Goal: Information Seeking & Learning: Learn about a topic

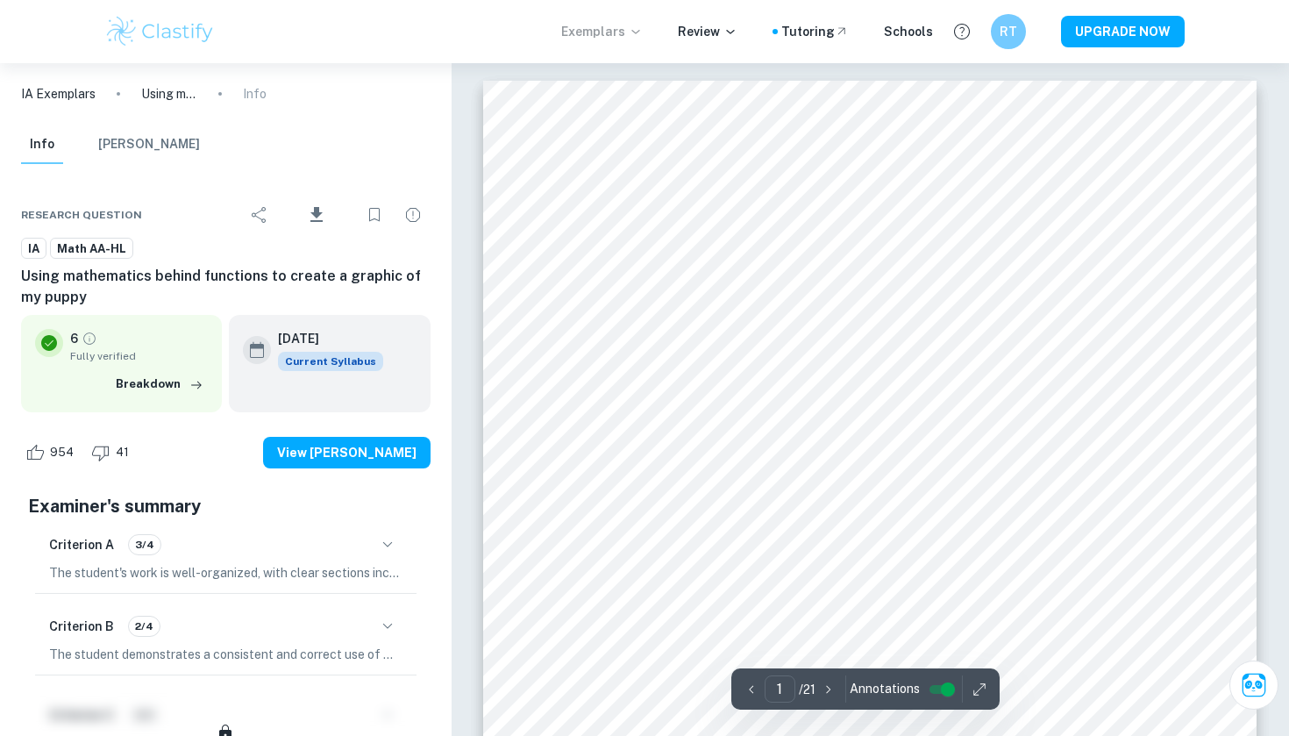
click at [607, 32] on p "Exemplars" at bounding box center [602, 31] width 82 height 19
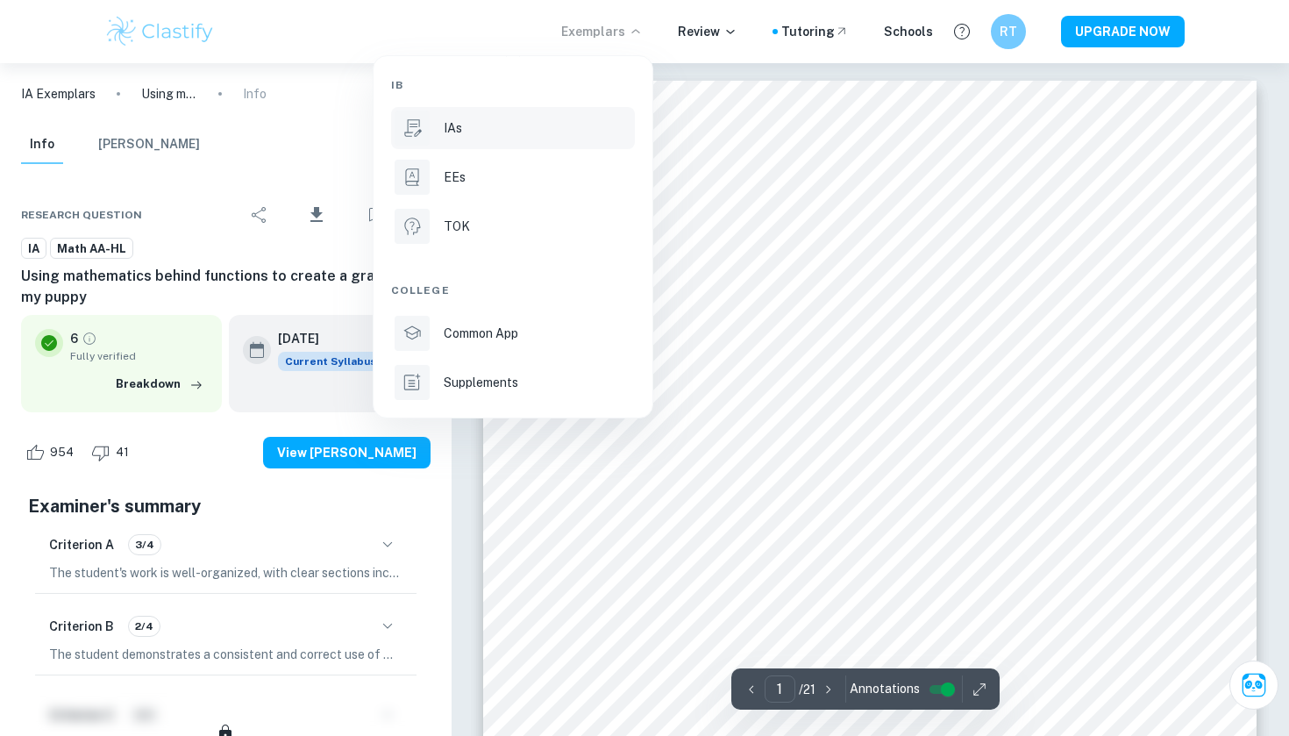
click at [454, 126] on p "IAs" at bounding box center [453, 127] width 18 height 19
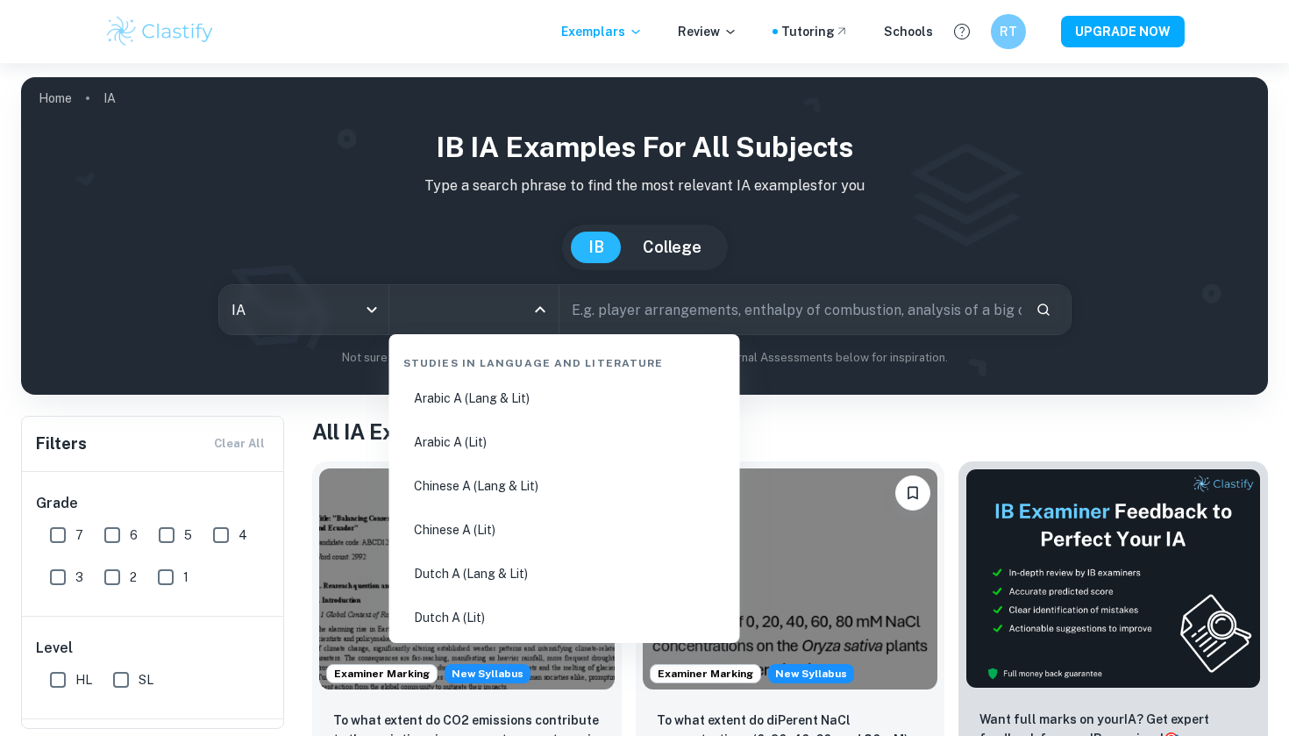
click at [514, 306] on input "All Subjects" at bounding box center [460, 309] width 127 height 33
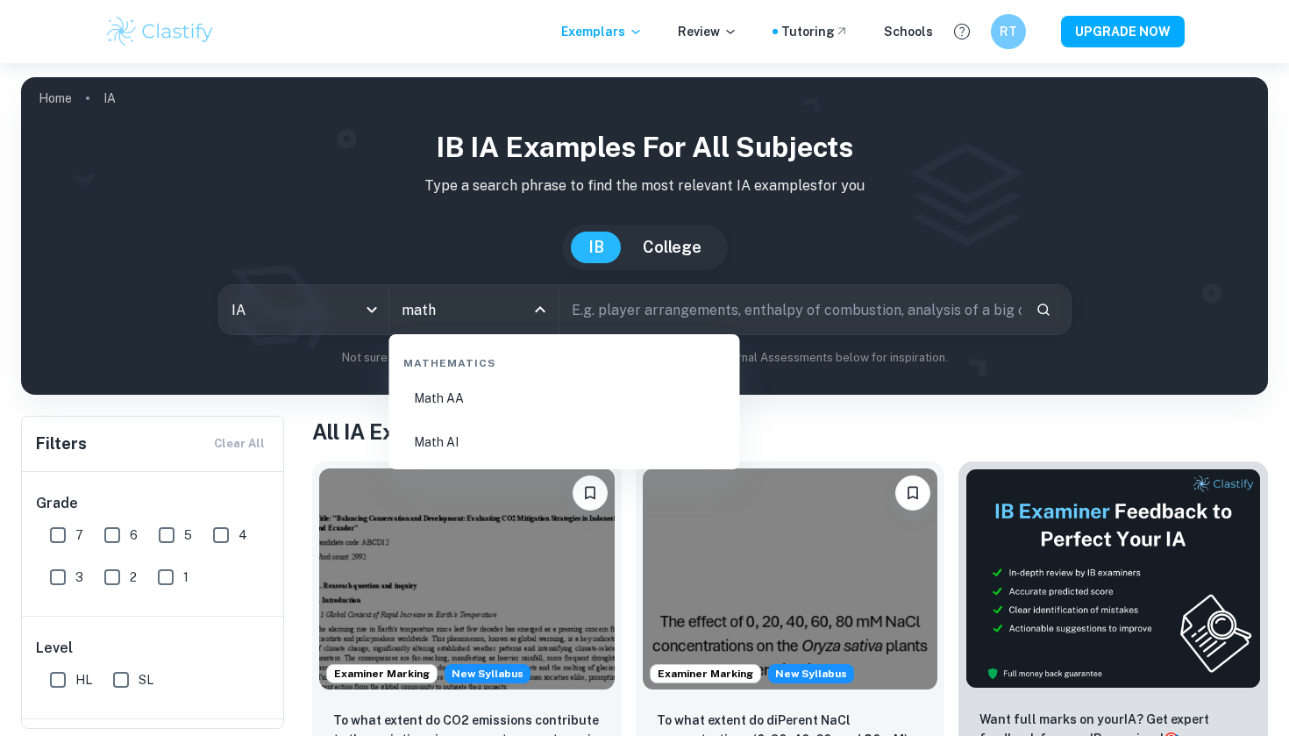
click at [473, 448] on li "Math AI" at bounding box center [564, 442] width 337 height 40
type input "Math AI"
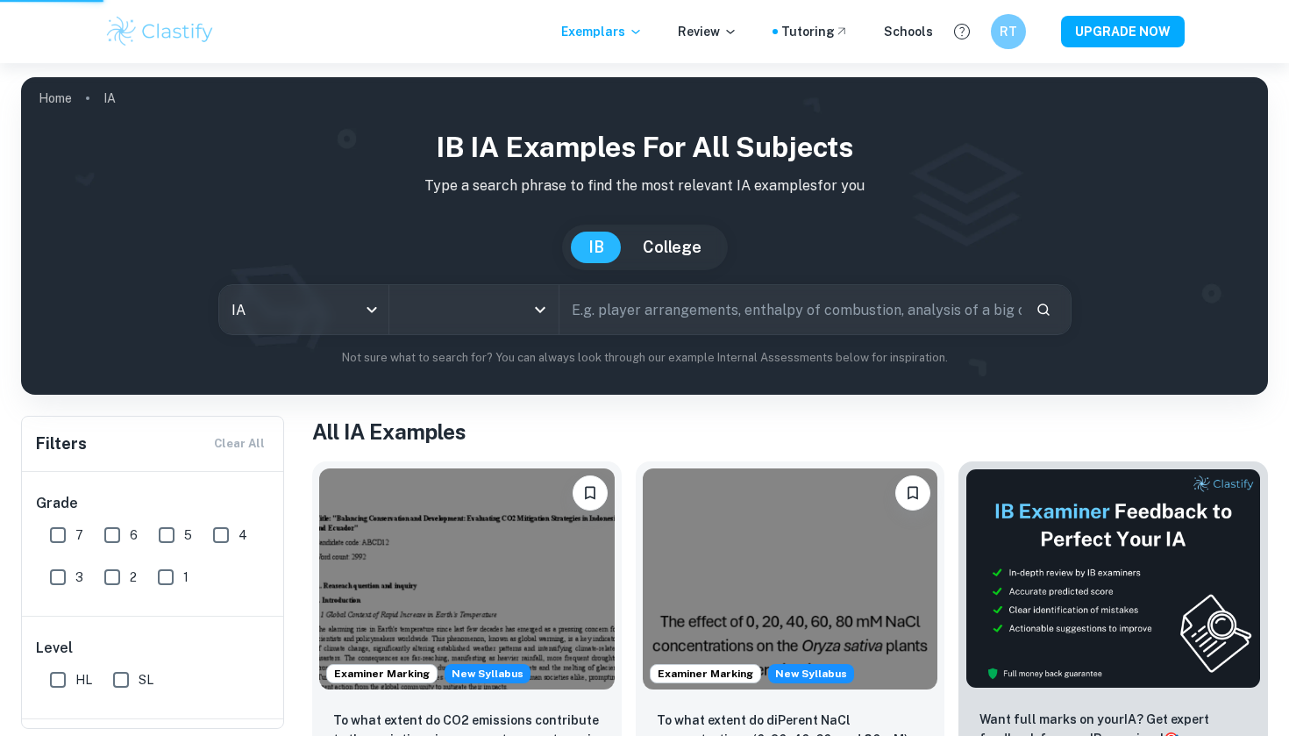
click at [718, 289] on input "text" at bounding box center [790, 309] width 462 height 49
type input "c"
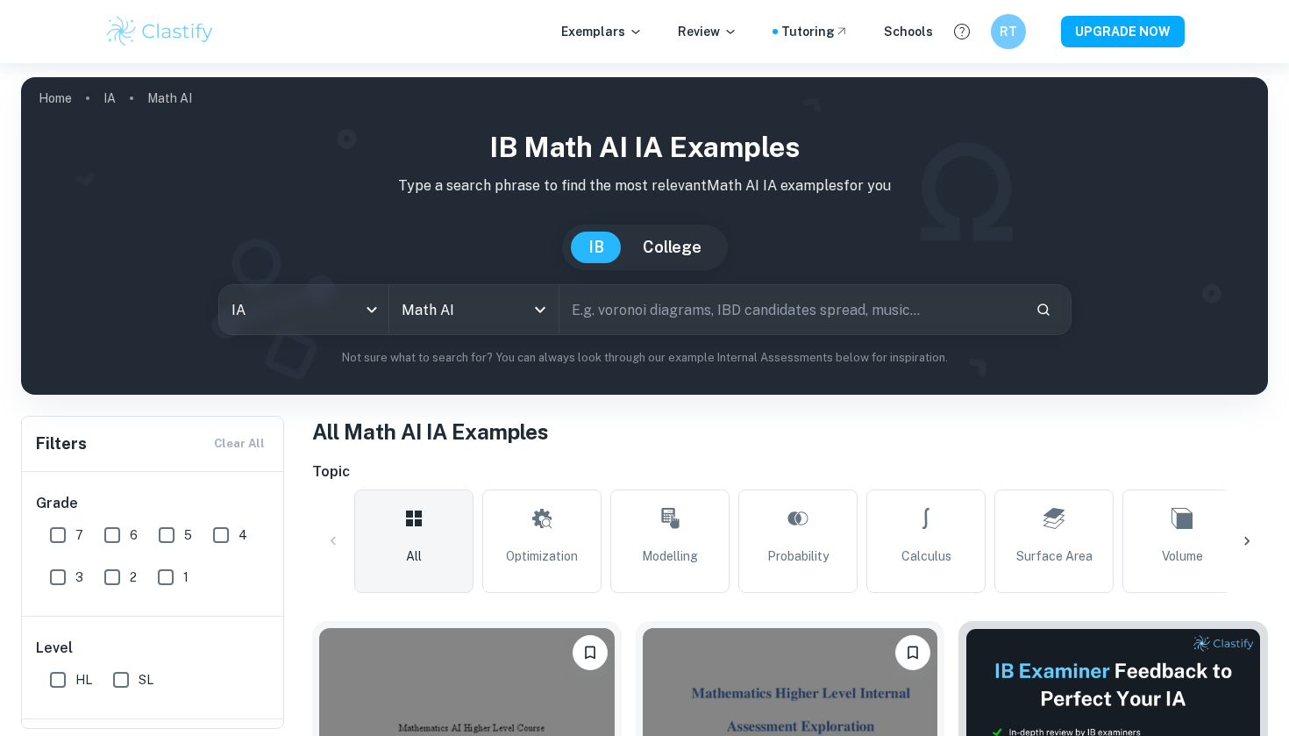
click at [664, 313] on input "text" at bounding box center [790, 309] width 462 height 49
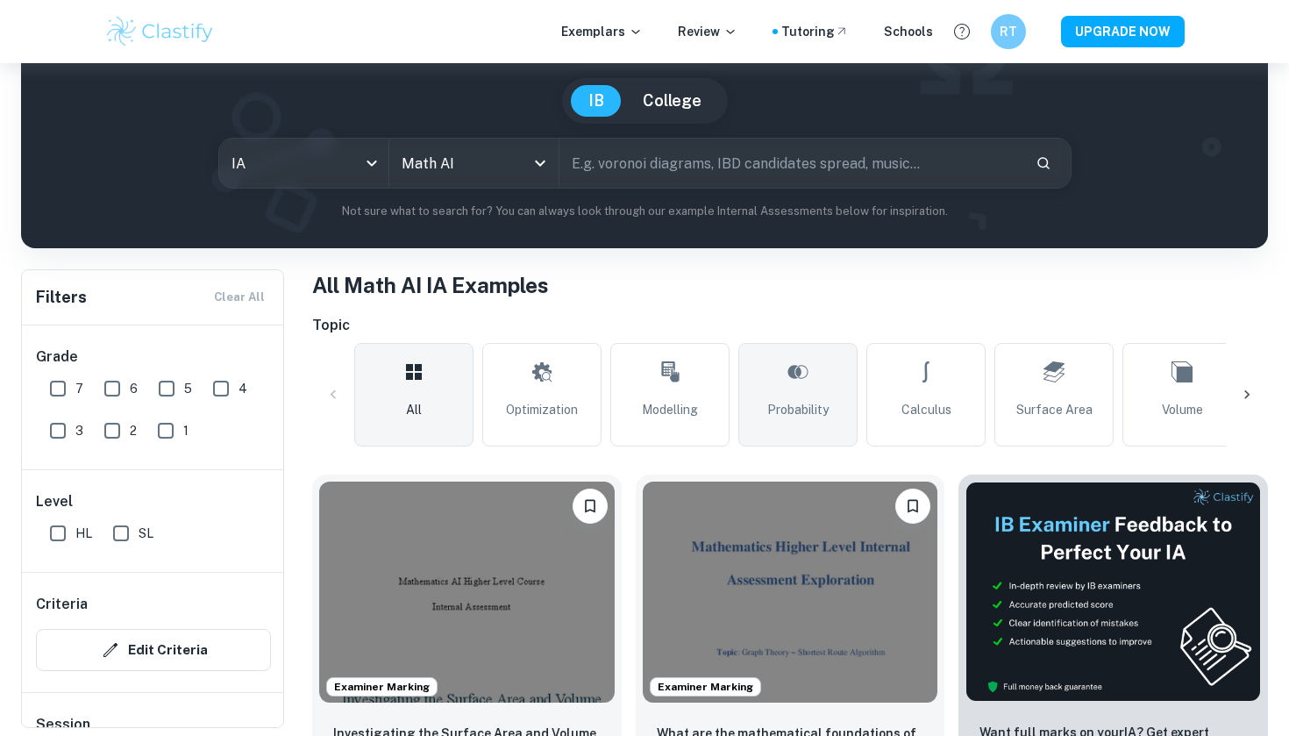
scroll to position [146, 0]
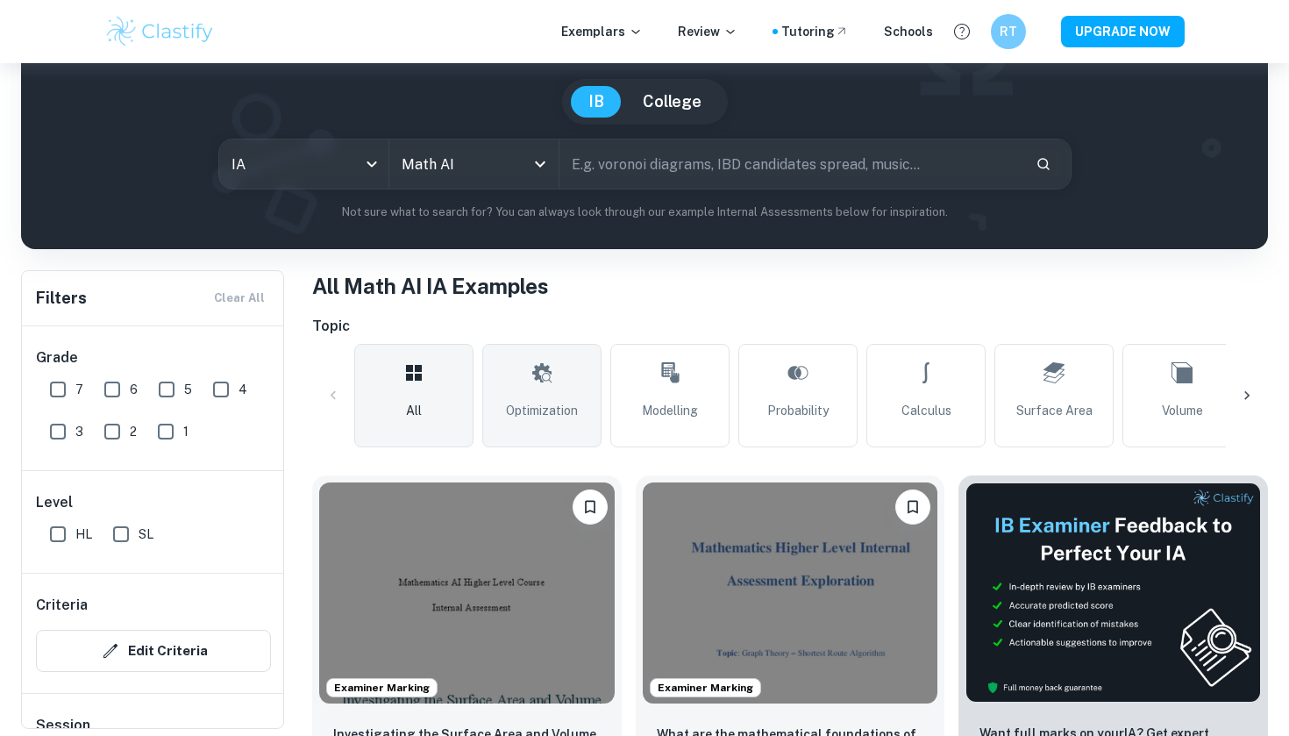
click at [555, 421] on link "Optimization" at bounding box center [541, 395] width 119 height 103
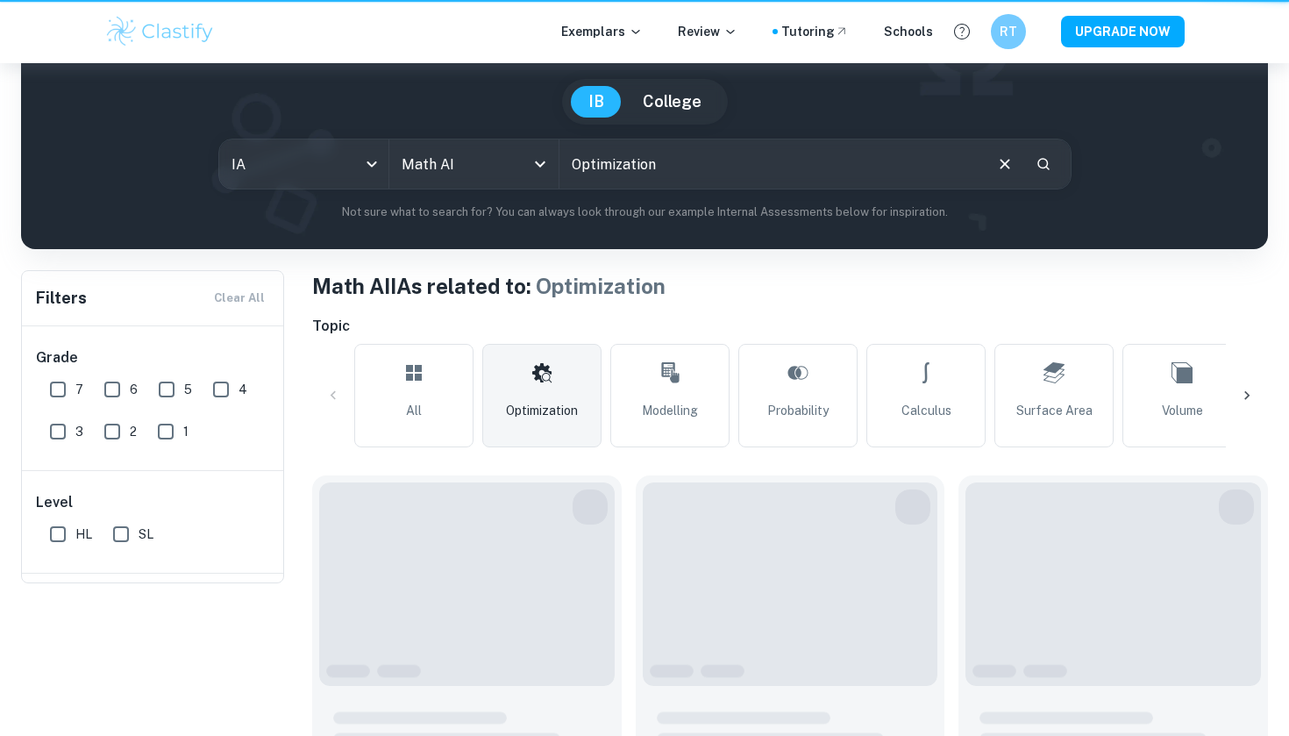
type input "Optimization"
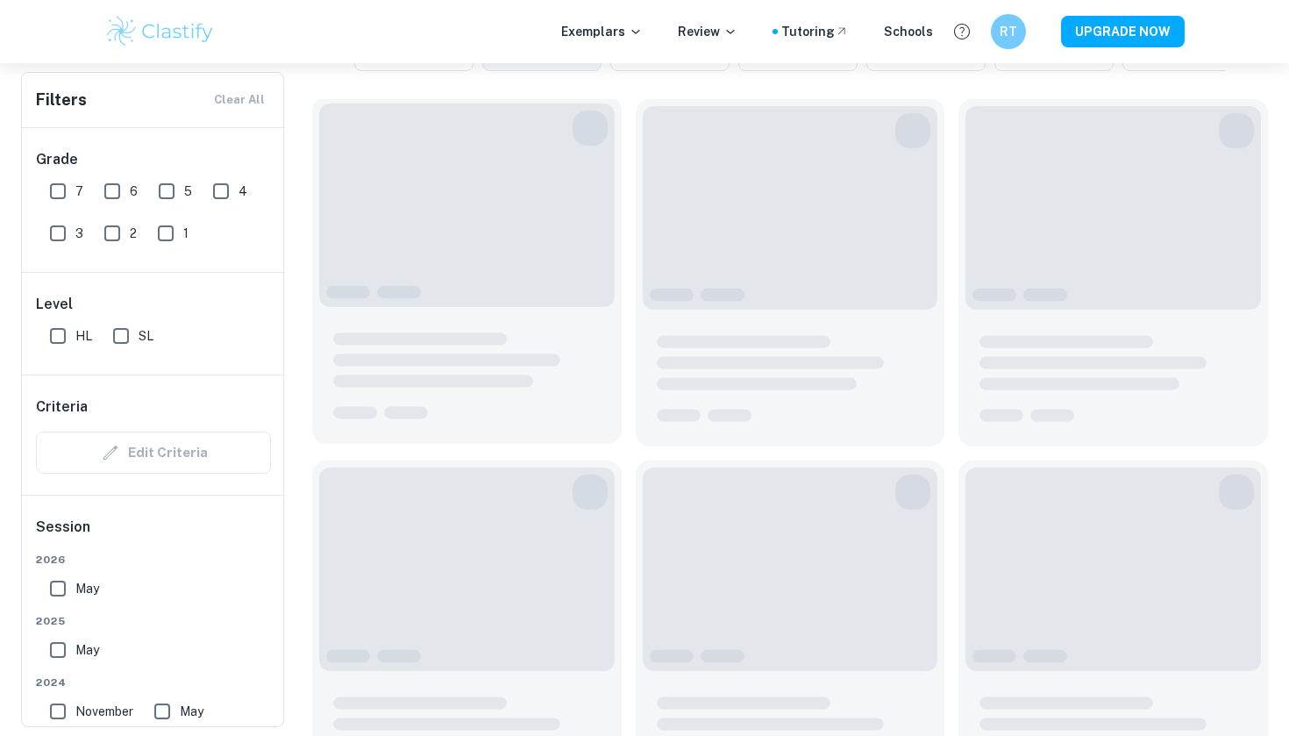
scroll to position [525, 0]
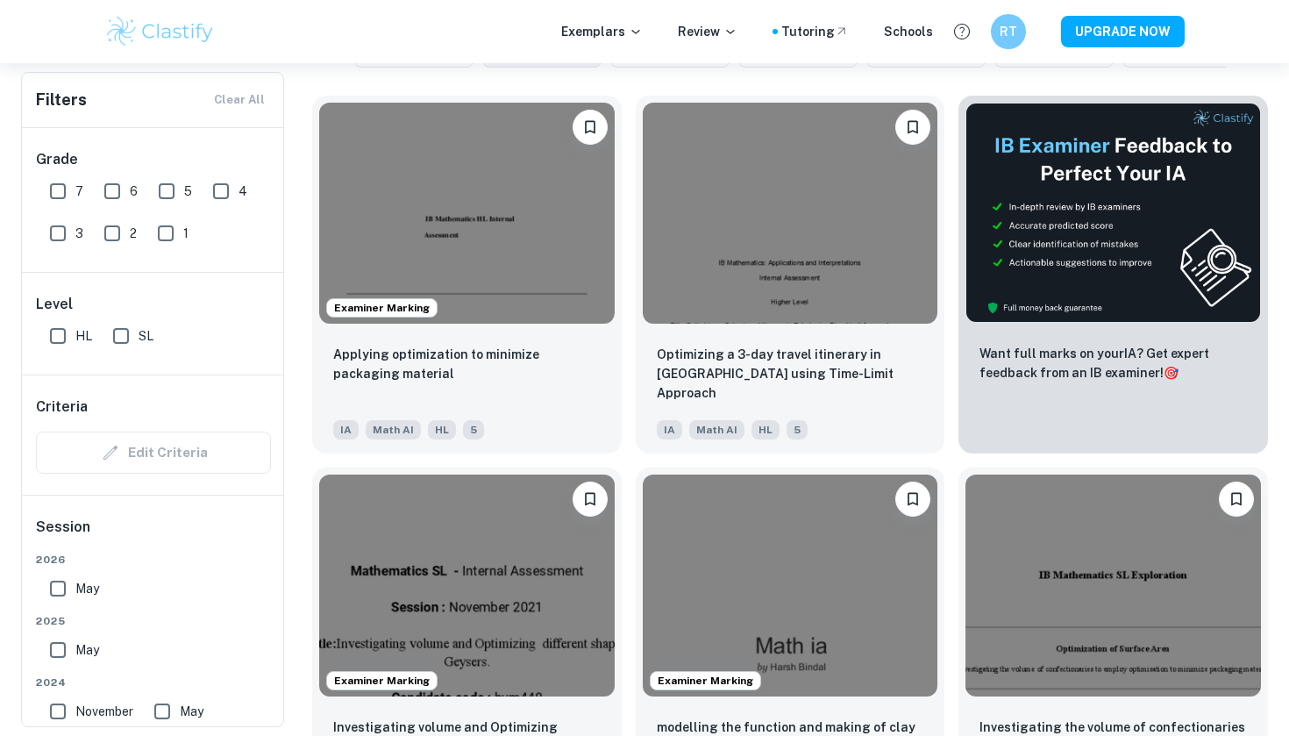
click at [112, 191] on input "6" at bounding box center [112, 191] width 35 height 35
checkbox input "true"
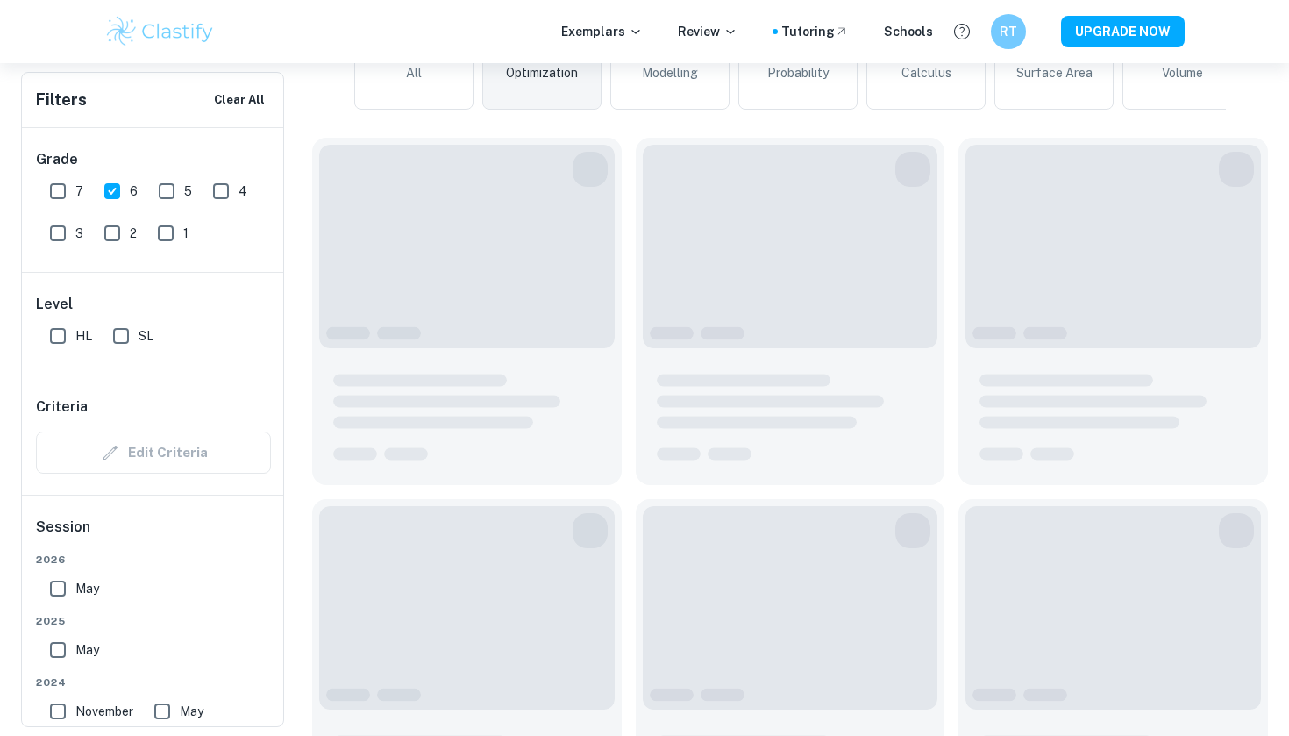
click at [81, 330] on span "HL" at bounding box center [83, 335] width 17 height 19
click at [75, 330] on input "HL" at bounding box center [57, 335] width 35 height 35
checkbox input "true"
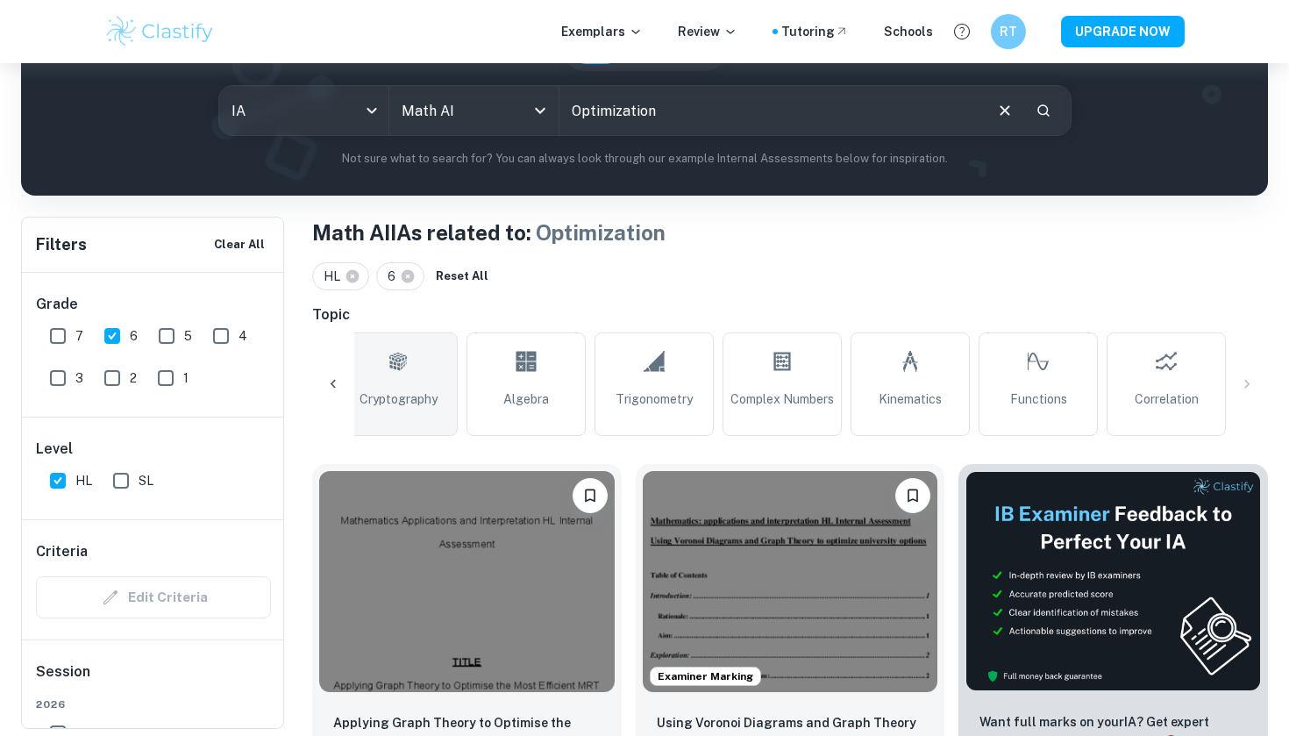
scroll to position [0, 1296]
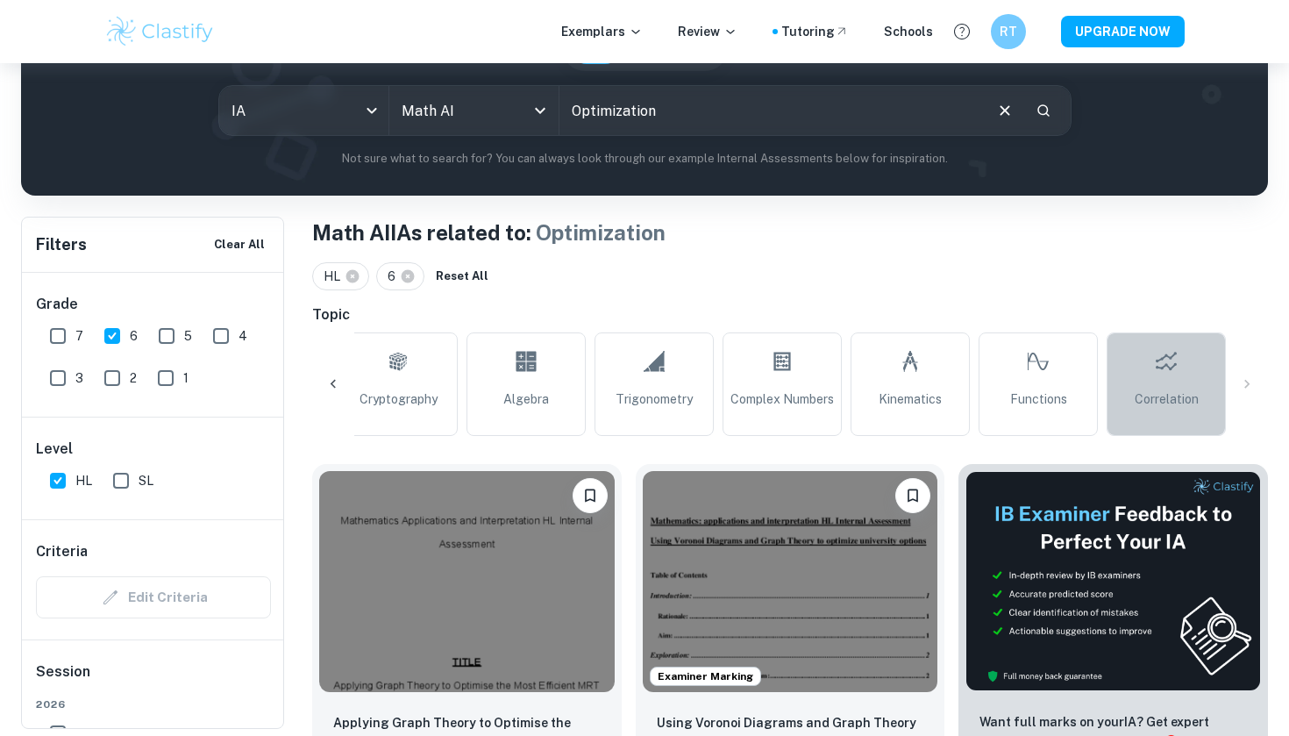
click at [1120, 395] on link "Correlation" at bounding box center [1165, 383] width 119 height 103
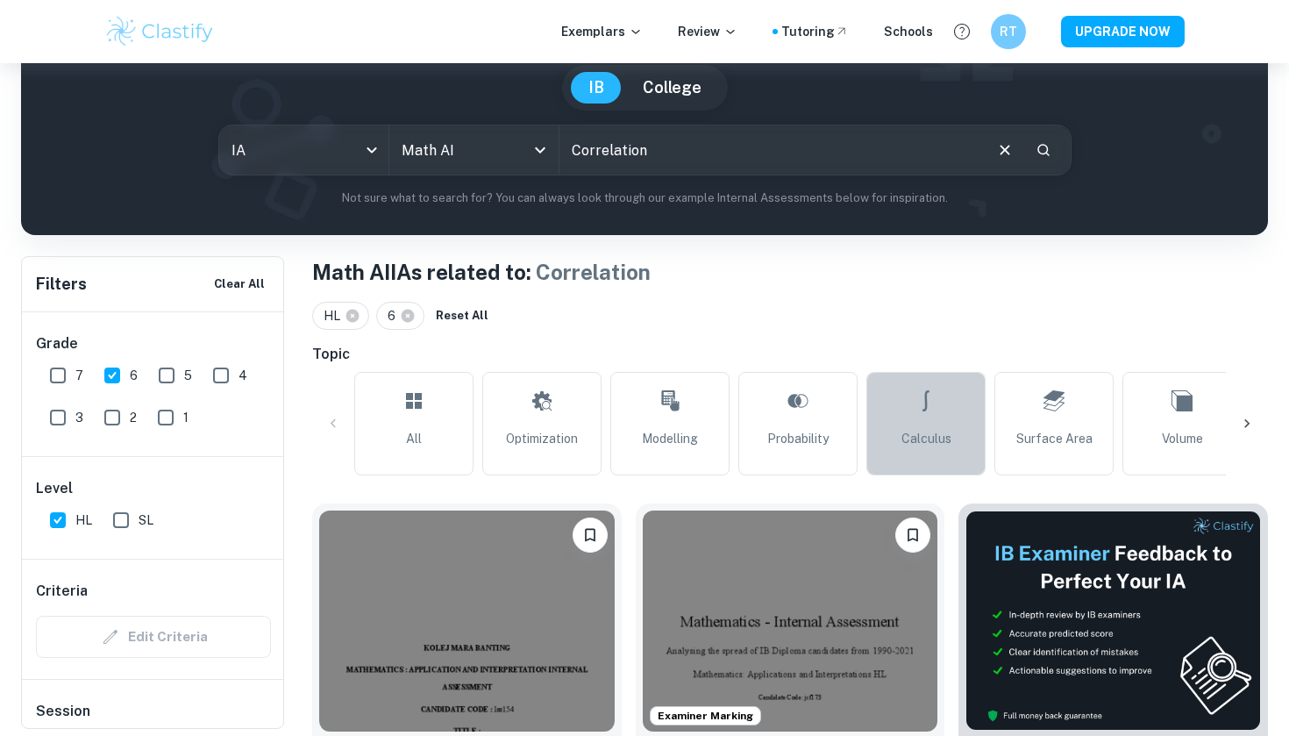
click at [941, 435] on span "Calculus" at bounding box center [926, 438] width 50 height 19
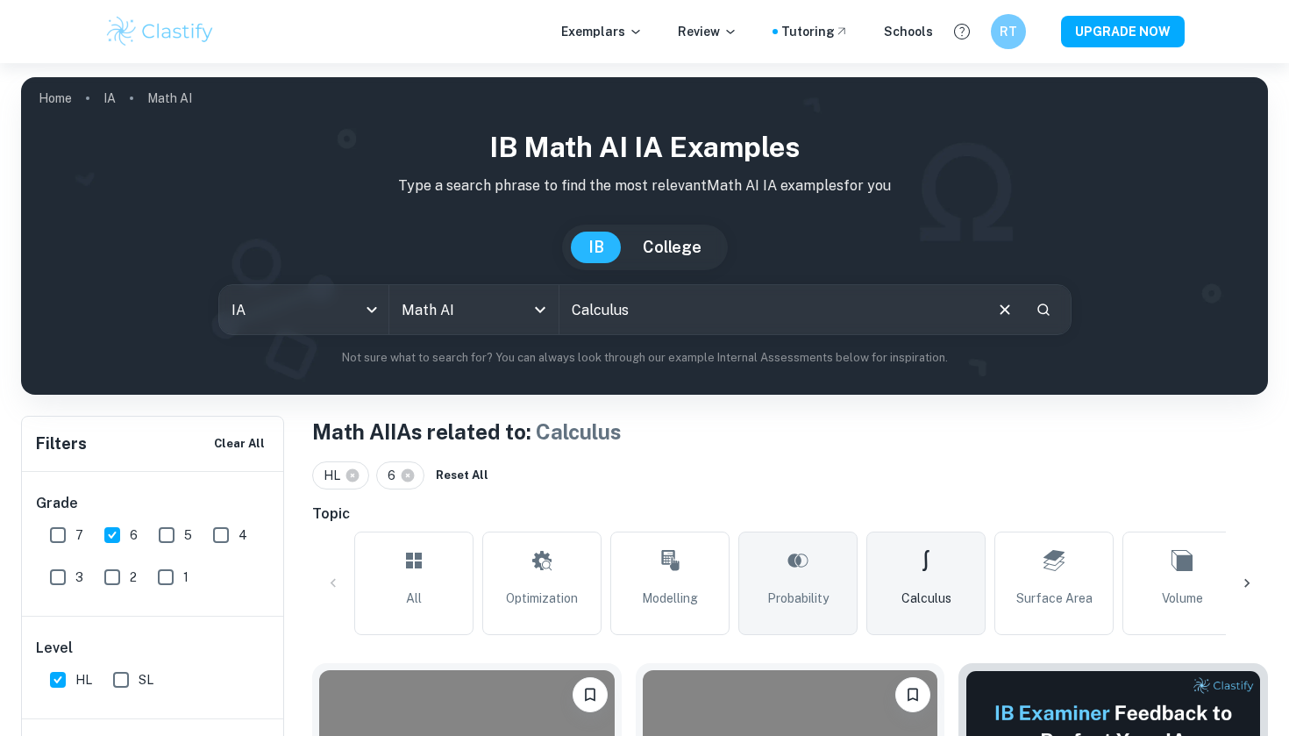
scroll to position [170, 0]
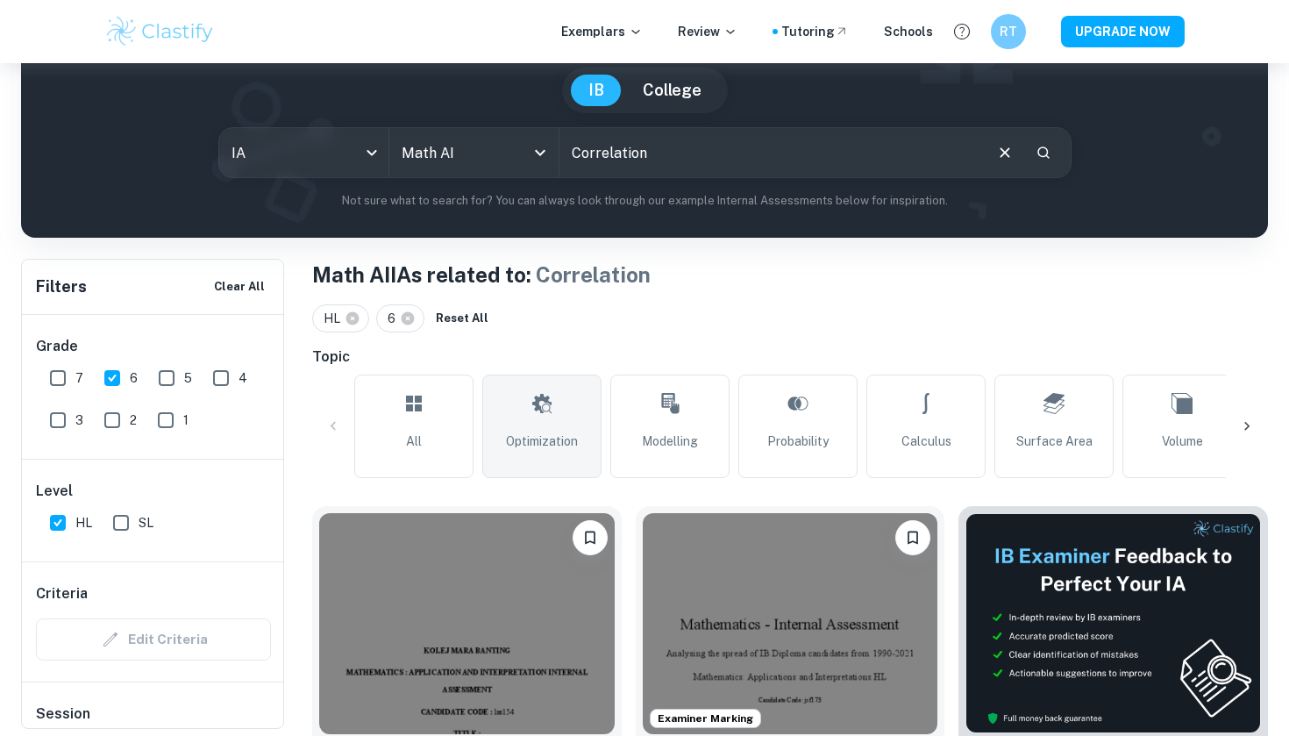
click at [527, 437] on span "Optimization" at bounding box center [542, 440] width 72 height 19
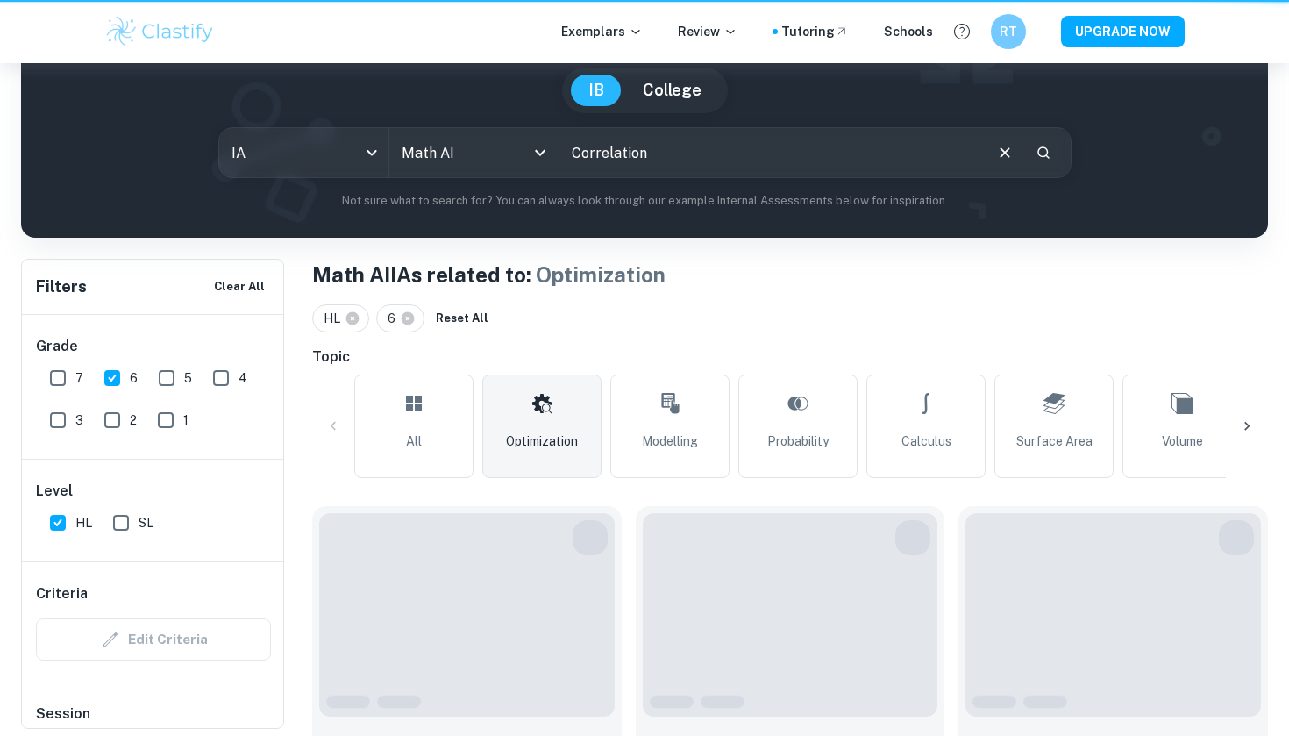
type input "Optimization"
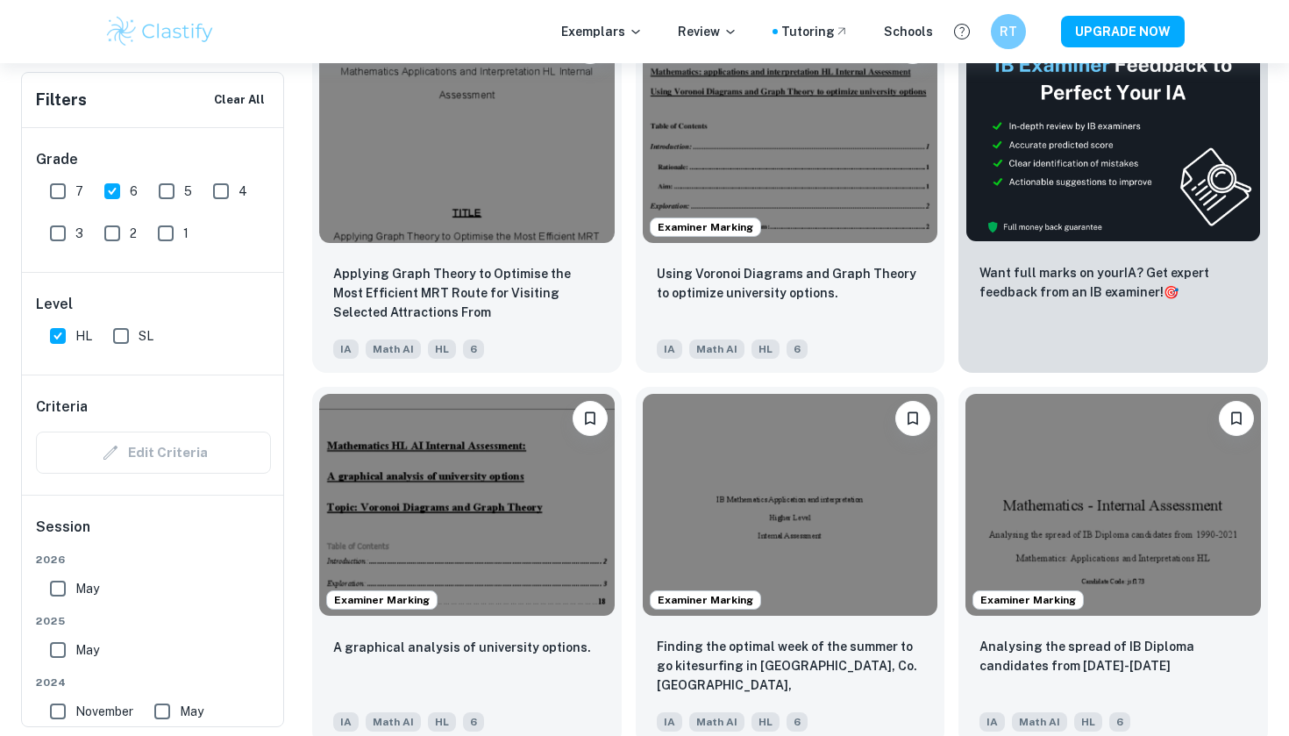
scroll to position [654, 0]
